Goal: Information Seeking & Learning: Learn about a topic

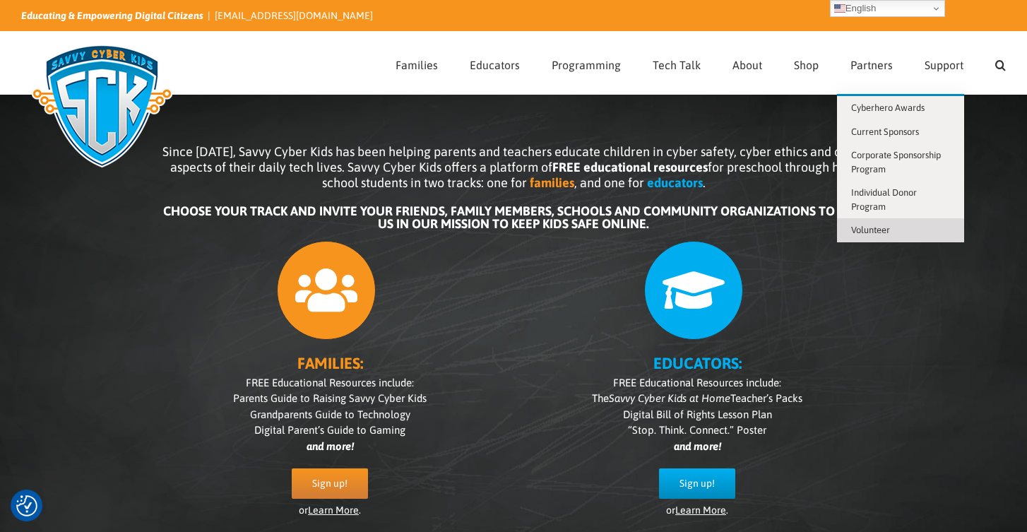
click at [879, 225] on span "Volunteer" at bounding box center [870, 230] width 39 height 11
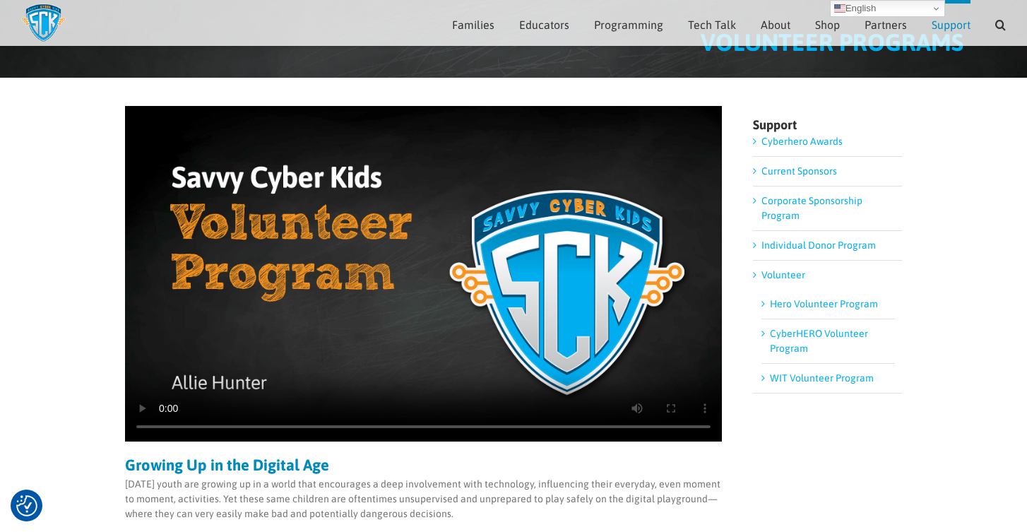
scroll to position [73, 0]
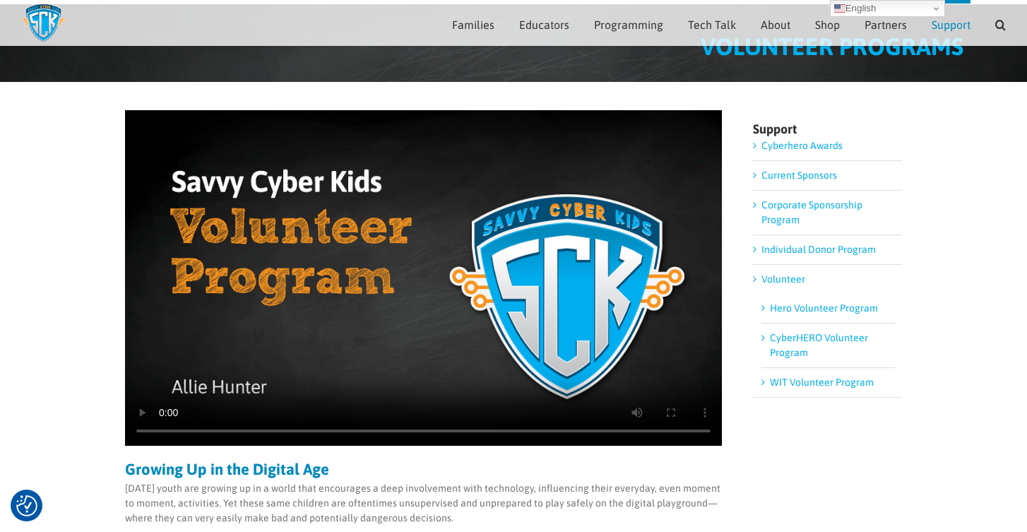
click at [798, 381] on link "WIT Volunteer Program" at bounding box center [822, 381] width 104 height 11
